Goal: Transaction & Acquisition: Book appointment/travel/reservation

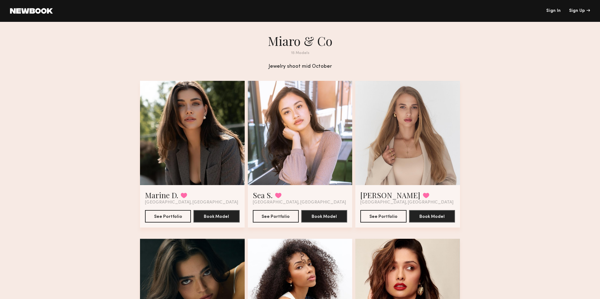
click at [205, 146] on div at bounding box center [192, 133] width 105 height 105
click at [171, 217] on button "See Portfolio" at bounding box center [168, 216] width 46 height 13
click at [307, 128] on div at bounding box center [300, 133] width 105 height 105
click at [278, 217] on button "See Portfolio" at bounding box center [276, 216] width 46 height 13
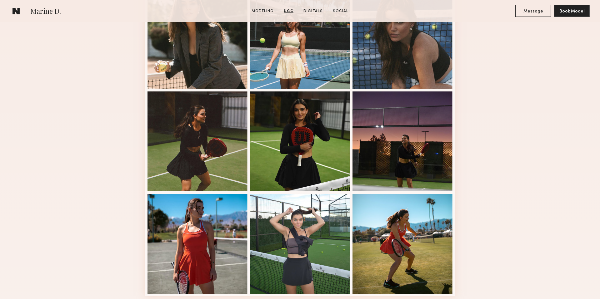
scroll to position [294, 0]
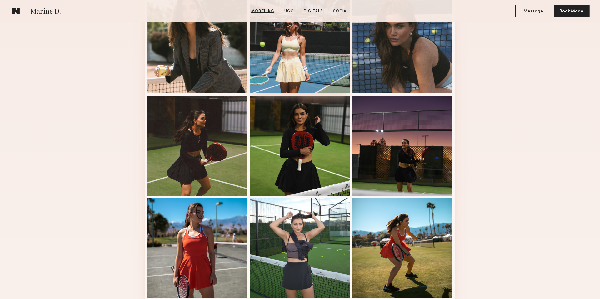
click at [312, 57] on div at bounding box center [300, 43] width 100 height 100
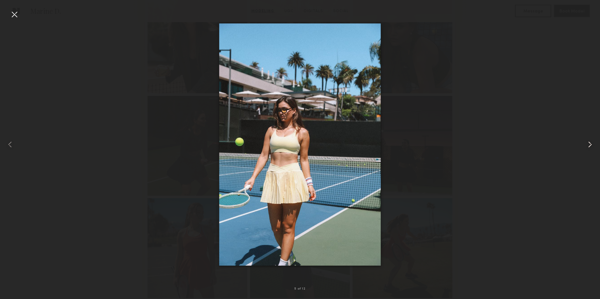
click at [589, 148] on common-icon at bounding box center [590, 145] width 10 height 10
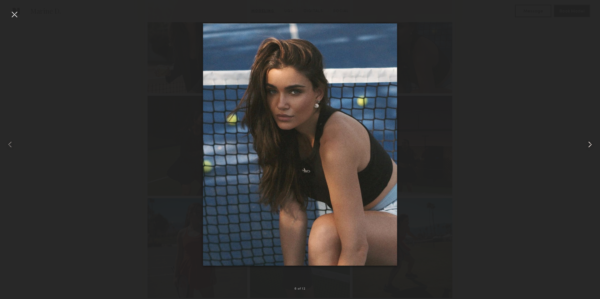
click at [589, 148] on common-icon at bounding box center [590, 145] width 10 height 10
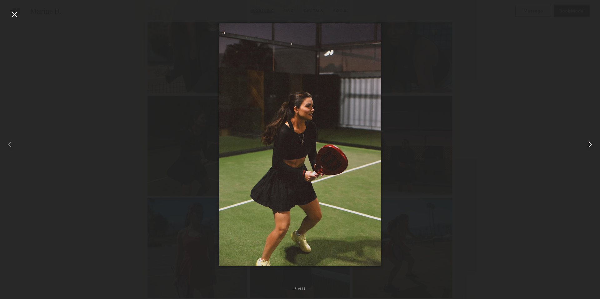
click at [589, 148] on common-icon at bounding box center [590, 145] width 10 height 10
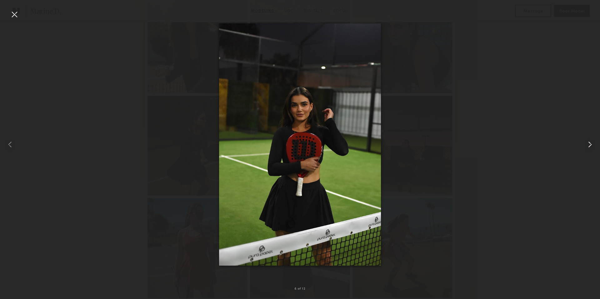
click at [589, 148] on common-icon at bounding box center [590, 145] width 10 height 10
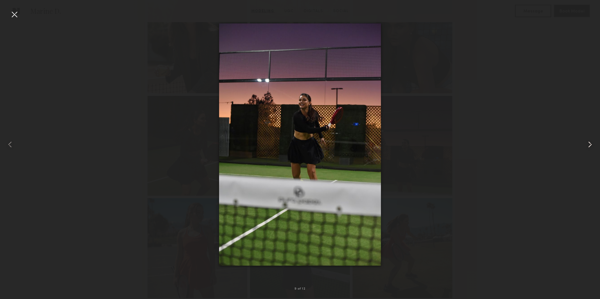
click at [589, 148] on common-icon at bounding box center [590, 145] width 10 height 10
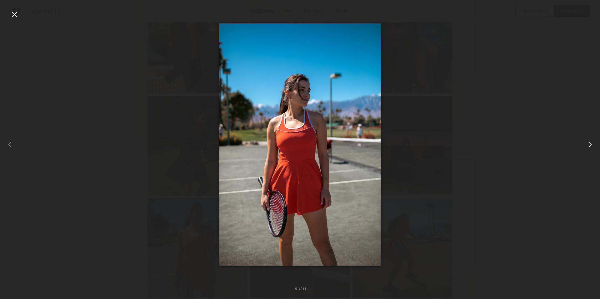
click at [589, 148] on common-icon at bounding box center [590, 145] width 10 height 10
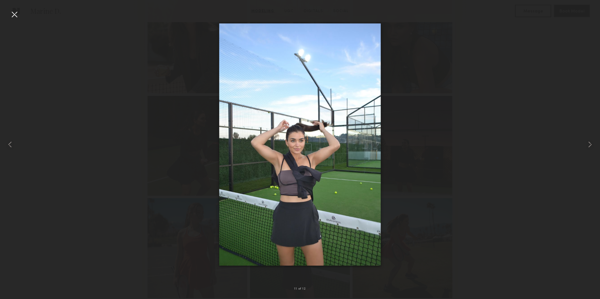
click at [112, 114] on div at bounding box center [300, 144] width 600 height 269
click at [12, 15] on div at bounding box center [14, 14] width 10 height 10
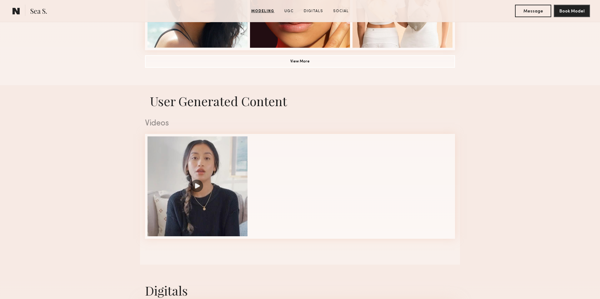
scroll to position [548, 0]
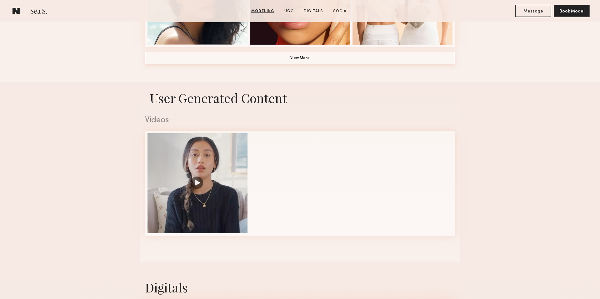
click at [288, 62] on button "View More" at bounding box center [300, 58] width 310 height 13
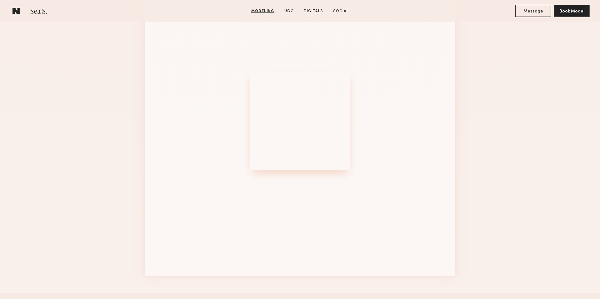
scroll to position [730, 0]
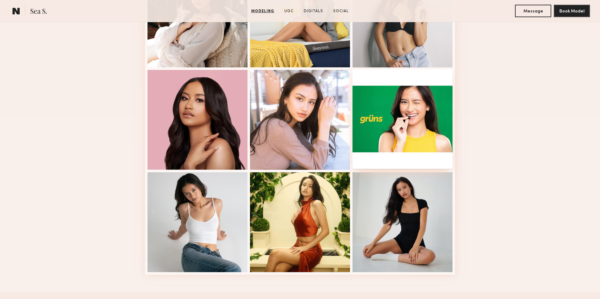
click at [396, 120] on div at bounding box center [403, 119] width 100 height 100
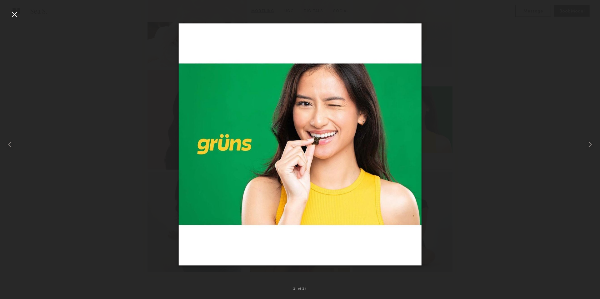
click at [483, 156] on div at bounding box center [300, 144] width 600 height 269
click at [14, 17] on div at bounding box center [14, 14] width 10 height 10
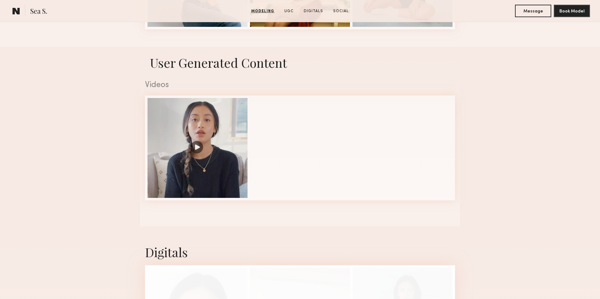
scroll to position [979, 0]
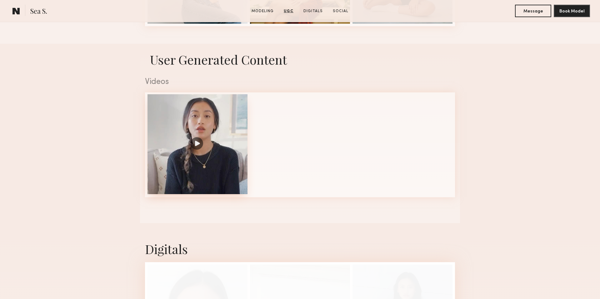
click at [196, 142] on div at bounding box center [198, 144] width 100 height 100
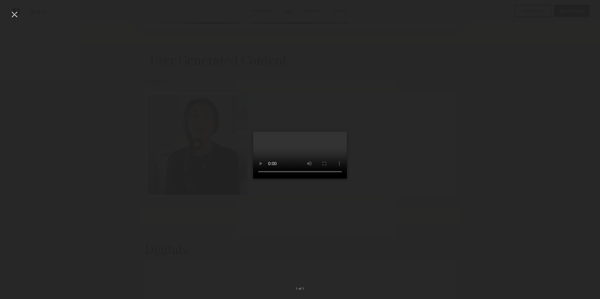
click at [467, 208] on div at bounding box center [300, 144] width 600 height 269
click at [12, 14] on div at bounding box center [14, 14] width 10 height 10
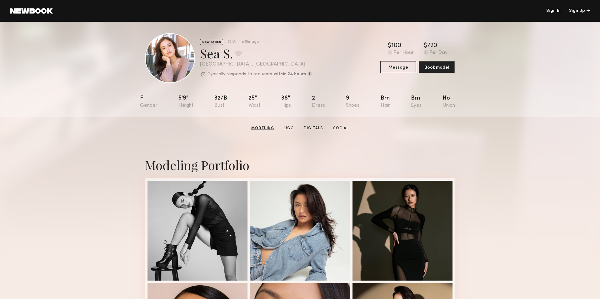
scroll to position [0, 0]
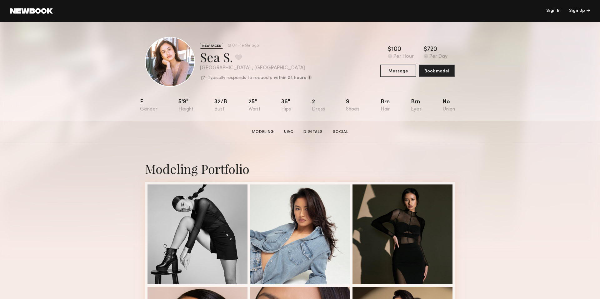
click at [555, 9] on link "Sign In" at bounding box center [553, 11] width 14 height 4
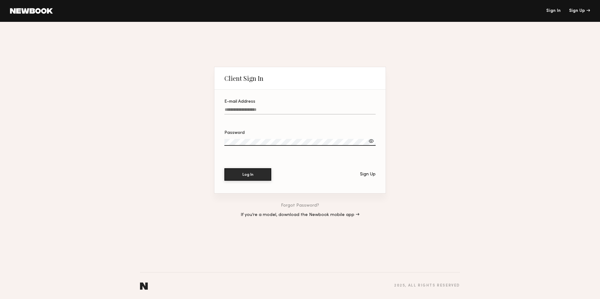
click at [252, 111] on input "E-mail Address" at bounding box center [299, 111] width 151 height 7
type input "**********"
click at [240, 175] on button "Log In" at bounding box center [247, 174] width 47 height 13
click at [306, 204] on link "Forgot Password?" at bounding box center [300, 206] width 38 height 4
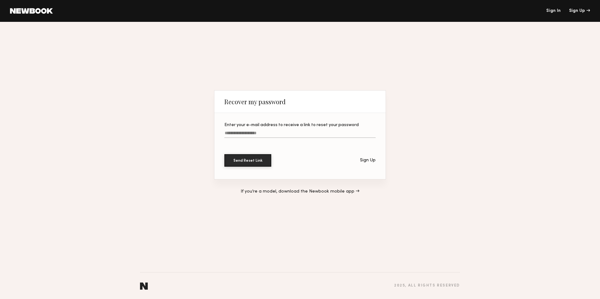
click at [269, 129] on label "Enter your e-mail address to receive a link to reset your password" at bounding box center [299, 133] width 151 height 21
click at [269, 131] on input "Enter your e-mail address to receive a link to reset your password" at bounding box center [299, 134] width 151 height 7
click at [266, 134] on input "Enter your e-mail address to receive a link to reset your password" at bounding box center [299, 134] width 151 height 7
type input "**********"
click at [246, 160] on button "Send Reset Link" at bounding box center [247, 160] width 47 height 13
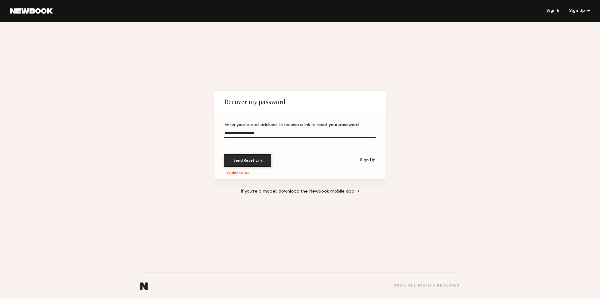
click at [371, 162] on div "Sign Up" at bounding box center [368, 160] width 16 height 4
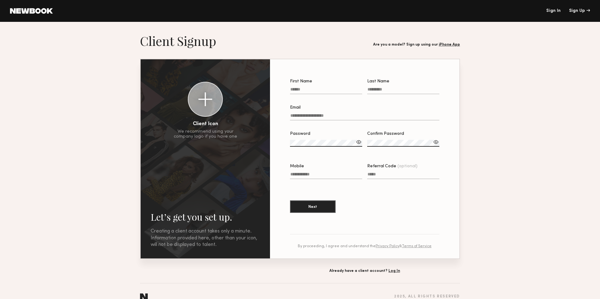
click at [314, 91] on input "First Name" at bounding box center [326, 90] width 72 height 7
type input "*****"
type input "**********"
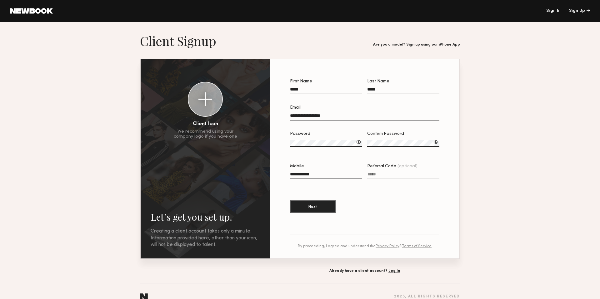
click at [302, 139] on label "Password" at bounding box center [326, 142] width 72 height 21
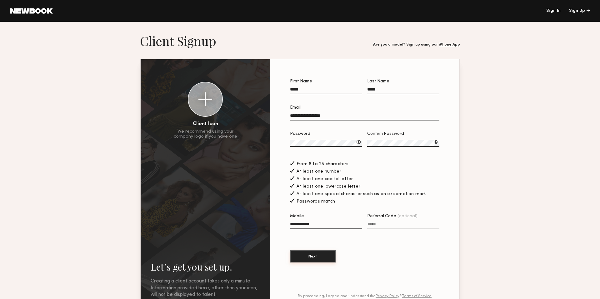
click at [312, 258] on button "Next" at bounding box center [313, 256] width 46 height 13
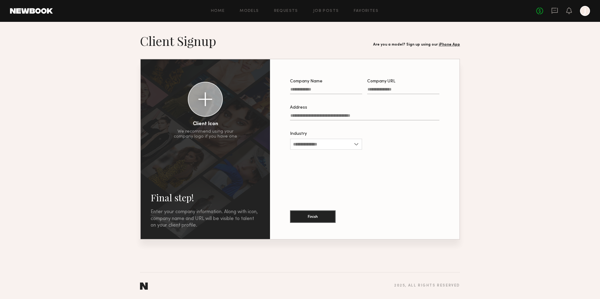
click at [336, 88] on input "Company Name" at bounding box center [326, 90] width 72 height 7
type input "*********"
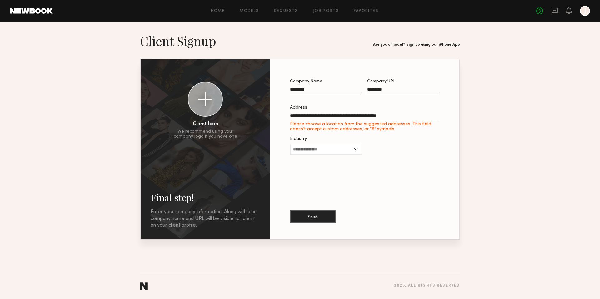
type input "**********"
click at [337, 143] on input "Industry" at bounding box center [326, 144] width 72 height 11
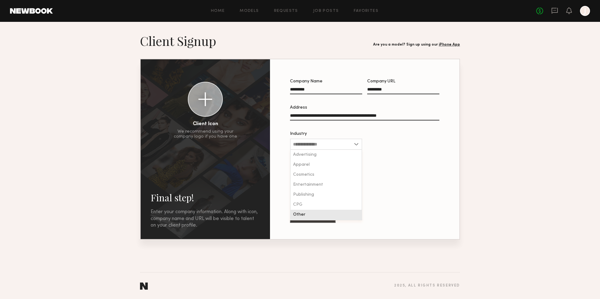
click at [309, 216] on div "Other" at bounding box center [326, 215] width 71 height 10
type input "*****"
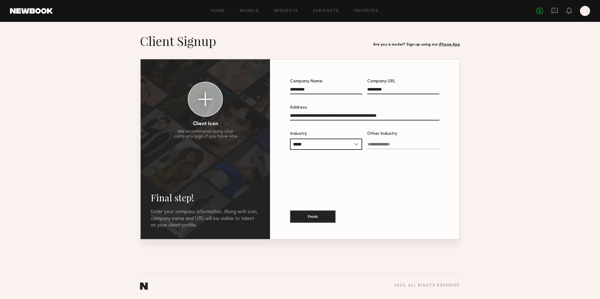
click at [412, 145] on input "Other Industry" at bounding box center [403, 145] width 72 height 7
type input "*******"
click at [303, 219] on button "Finish" at bounding box center [313, 216] width 46 height 13
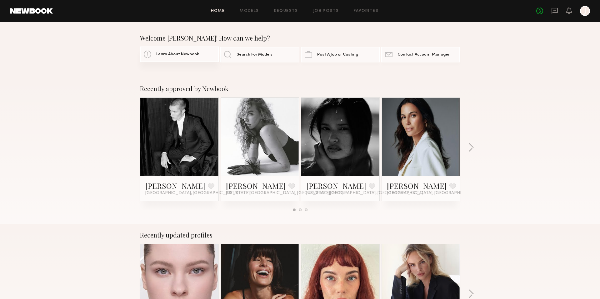
click at [162, 59] on link "Learn About Newbook" at bounding box center [179, 55] width 79 height 16
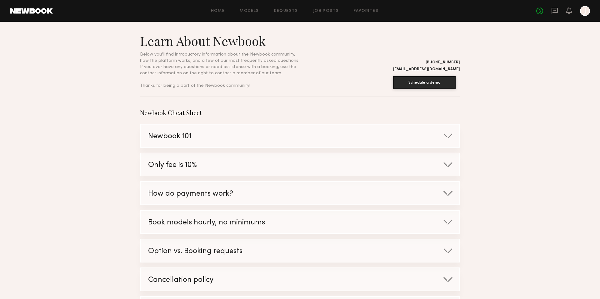
click at [206, 136] on div "Newbook 101" at bounding box center [294, 137] width 306 height 24
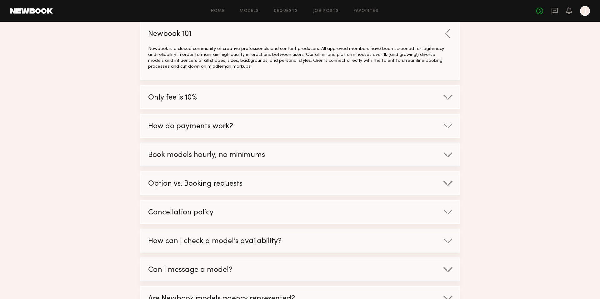
scroll to position [110, 0]
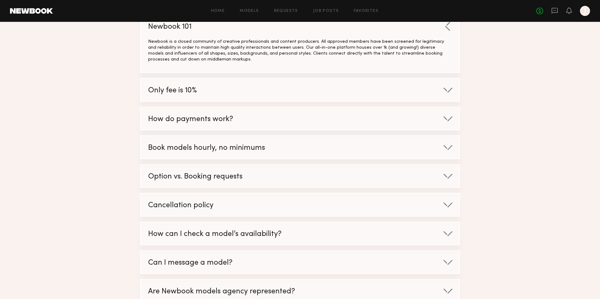
click at [221, 88] on div "Only fee is 10%" at bounding box center [294, 91] width 306 height 24
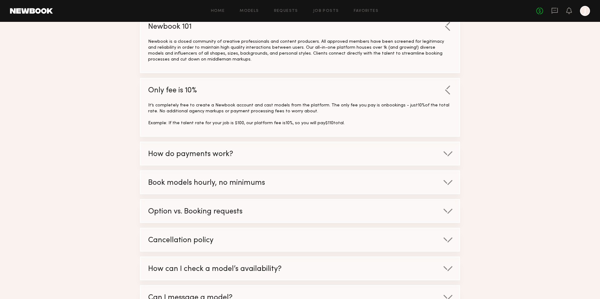
click at [259, 151] on div "How do payments work?" at bounding box center [294, 155] width 306 height 24
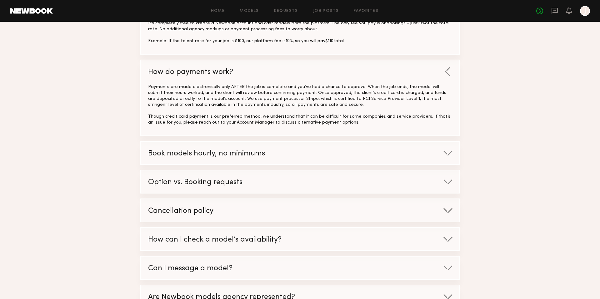
scroll to position [192, 0]
click at [249, 154] on span "Book models hourly, no minimums" at bounding box center [206, 153] width 117 height 7
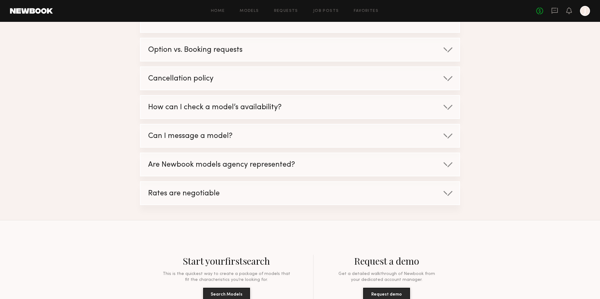
scroll to position [350, 0]
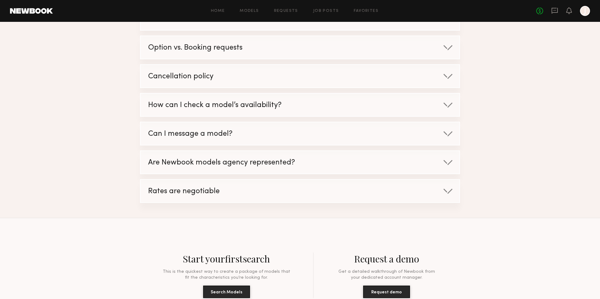
click at [199, 108] on span "How can I check a model’s availability?" at bounding box center [214, 105] width 133 height 7
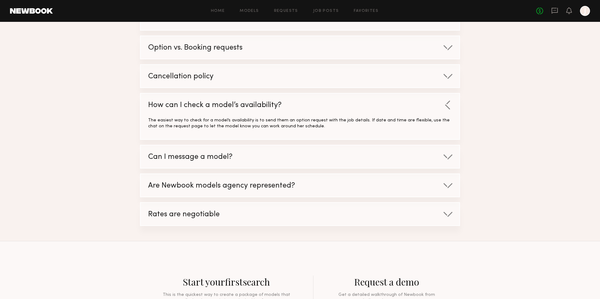
click at [233, 153] on div "Can I message a model?" at bounding box center [294, 158] width 306 height 24
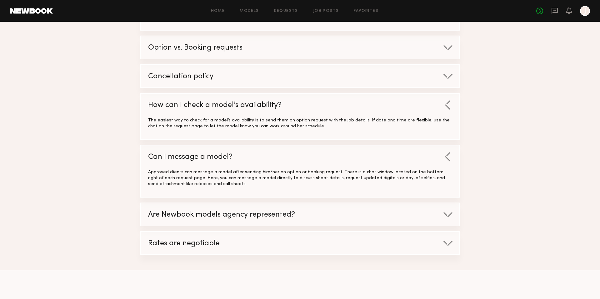
click at [342, 210] on div "Are Newbook models agency represented?" at bounding box center [294, 215] width 306 height 24
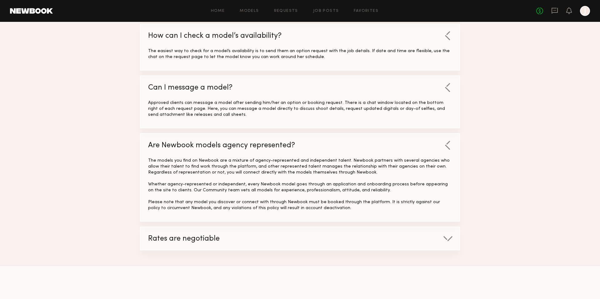
scroll to position [426, 0]
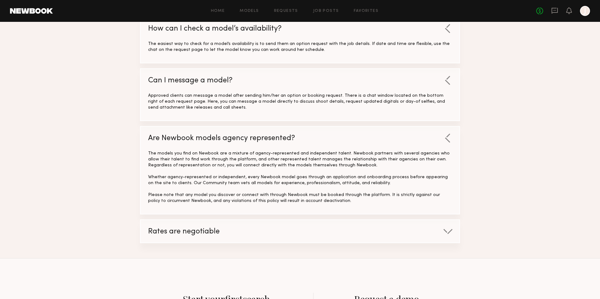
click at [195, 238] on div "Rates are negotiable" at bounding box center [294, 232] width 306 height 24
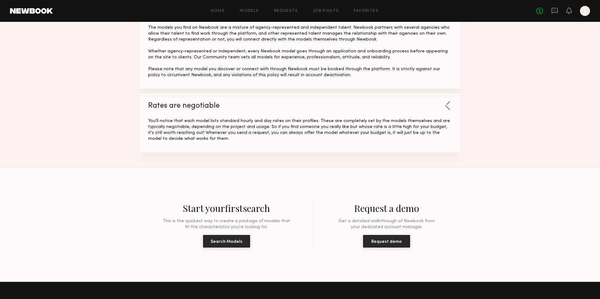
scroll to position [553, 0]
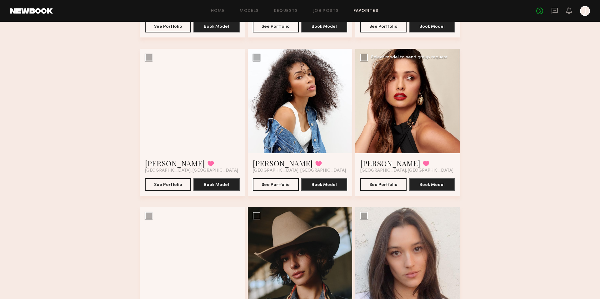
scroll to position [211, 0]
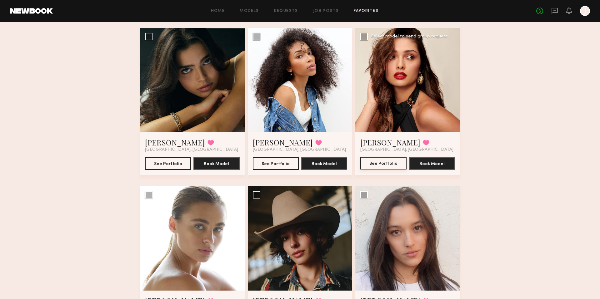
click at [380, 164] on button "See Portfolio" at bounding box center [383, 163] width 46 height 13
click at [157, 163] on button "See Portfolio" at bounding box center [168, 163] width 46 height 13
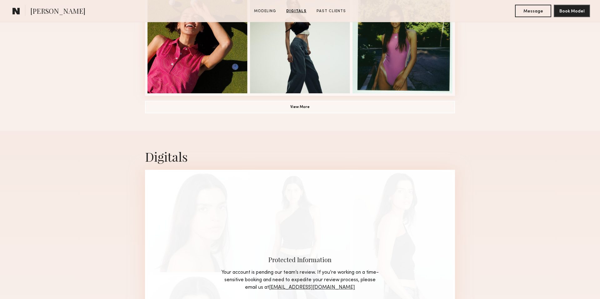
scroll to position [495, 0]
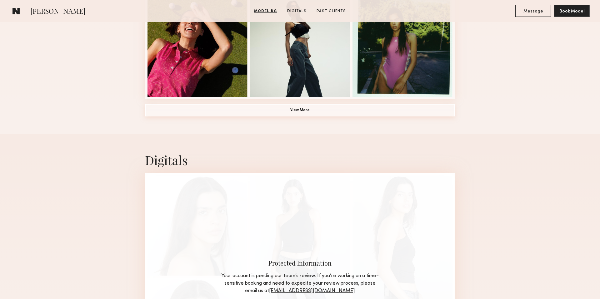
click at [280, 109] on button "View More" at bounding box center [300, 110] width 310 height 13
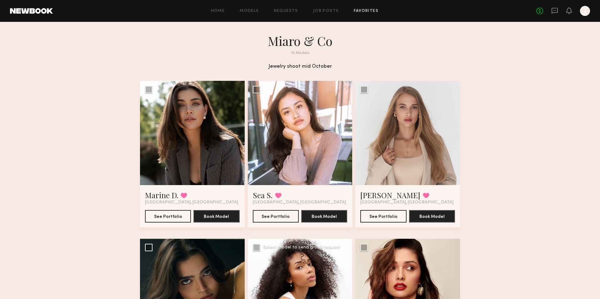
scroll to position [211, 0]
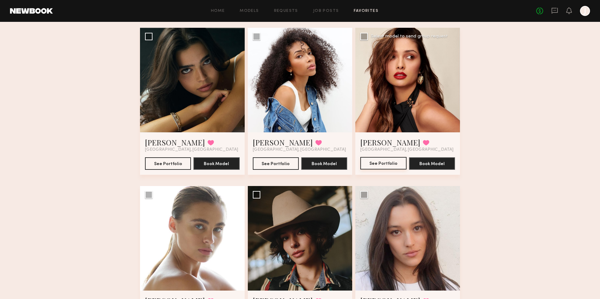
click at [372, 163] on button "See Portfolio" at bounding box center [383, 163] width 46 height 13
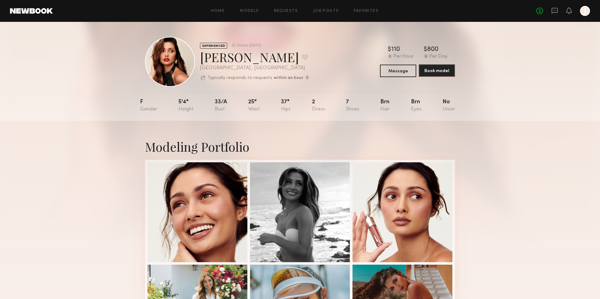
click at [445, 74] on button "Book model" at bounding box center [437, 70] width 36 height 13
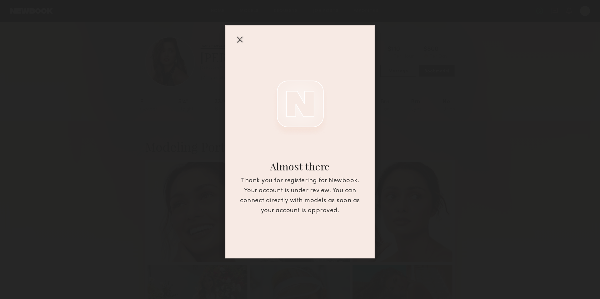
click at [237, 41] on div at bounding box center [240, 39] width 10 height 10
